Goal: Task Accomplishment & Management: Use online tool/utility

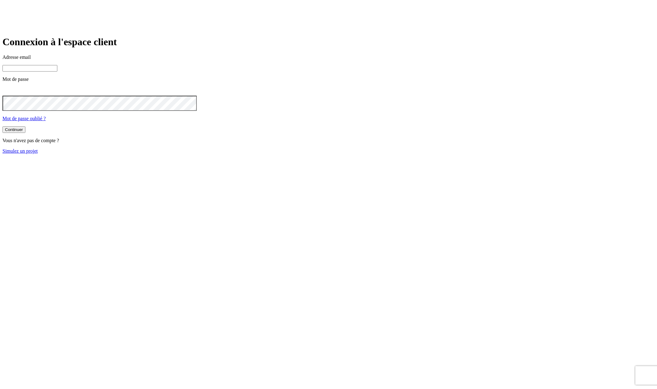
type input "james.bond+32397@nalo.fr"
click at [38, 154] on link "Simulez un projet" at bounding box center [19, 150] width 35 height 5
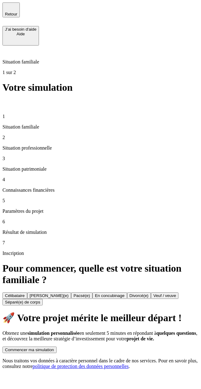
click at [126, 312] on div "🚀 Votre projet mérite le meilleur départ ! Obtenez une simulation personnalisée…" at bounding box center [100, 340] width 196 height 57
click at [124, 312] on div "🚀 Votre projet mérite le meilleur départ ! Obtenez une simulation personnalisée…" at bounding box center [100, 340] width 196 height 57
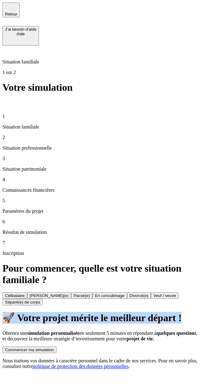
click at [124, 312] on div "🚀 Votre projet mérite le meilleur départ ! Obtenez une simulation personnalisée…" at bounding box center [100, 340] width 196 height 57
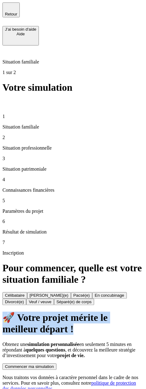
click at [99, 312] on div "🚀 Votre projet mérite le meilleur départ ! Obtenez une simulation personnalisée…" at bounding box center [73, 352] width 142 height 80
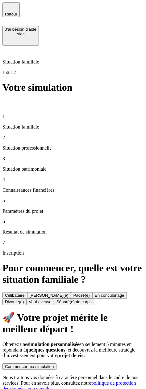
click at [99, 312] on div "🚀 Votre projet mérite le meilleur départ ! Obtenez une simulation personnalisée…" at bounding box center [73, 352] width 142 height 80
click at [101, 312] on div "🚀 Votre projet mérite le meilleur départ ! Obtenez une simulation personnalisée…" at bounding box center [73, 352] width 142 height 80
click at [96, 312] on div "🚀 Votre projet mérite le meilleur départ ! Obtenez une simulation personnalisée…" at bounding box center [73, 352] width 142 height 80
click at [59, 312] on div "🚀 Votre projet mérite le meilleur départ ! Obtenez une simulation personnalisée…" at bounding box center [73, 352] width 142 height 80
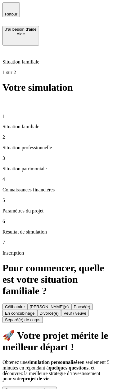
click at [51, 330] on div "🚀 Votre projet mérite le meilleur départ ! Obtenez une simulation personnalisée…" at bounding box center [56, 375] width 108 height 91
click at [54, 388] on div "Commencer ma simulation" at bounding box center [29, 390] width 49 height 5
